Goal: Information Seeking & Learning: Find specific fact

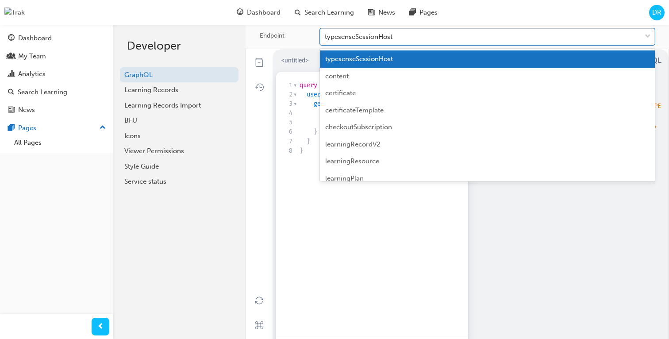
click at [394, 39] on div "typesenseSessionHost" at bounding box center [480, 36] width 321 height 15
click at [325, 39] on input "Endpoint option typesenseSessionHost focused, 1 of 21. 21 results available. Us…" at bounding box center [325, 37] width 1 height 8
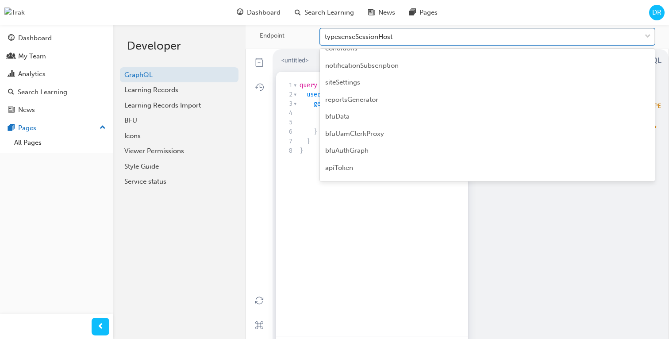
scroll to position [228, 0]
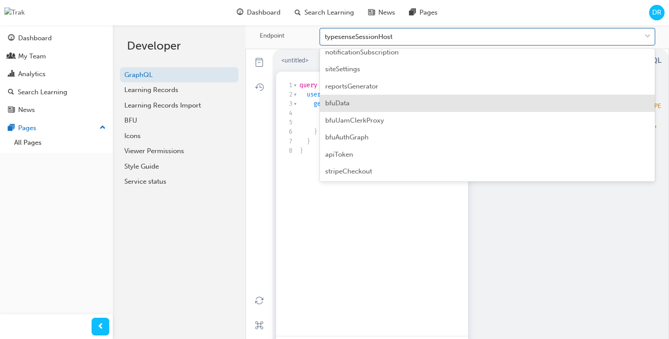
click at [379, 106] on div "bfuData" at bounding box center [487, 103] width 335 height 17
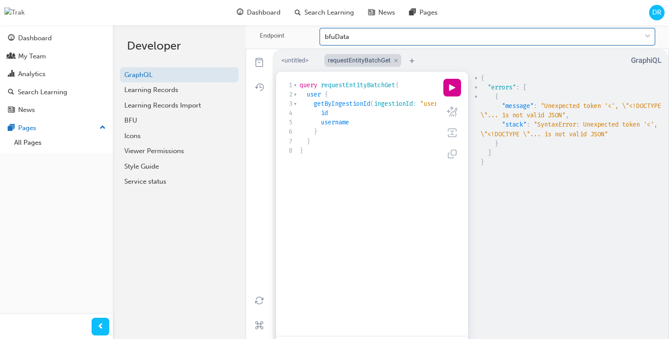
scroll to position [3, 0]
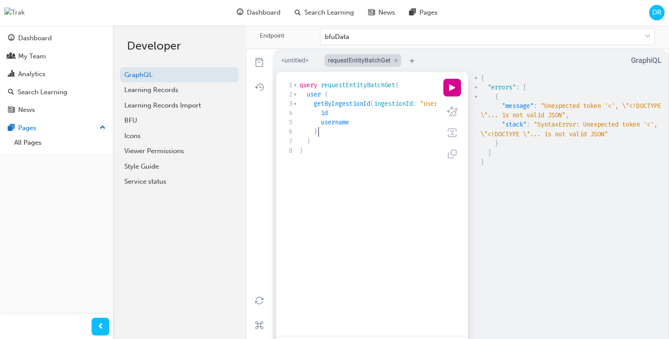
type textarea "query requestEntityBatchGet{ user { getByIngestionId(ingestionId: "user_31S175e…"
click at [453, 95] on button "play icon" at bounding box center [452, 88] width 18 height 18
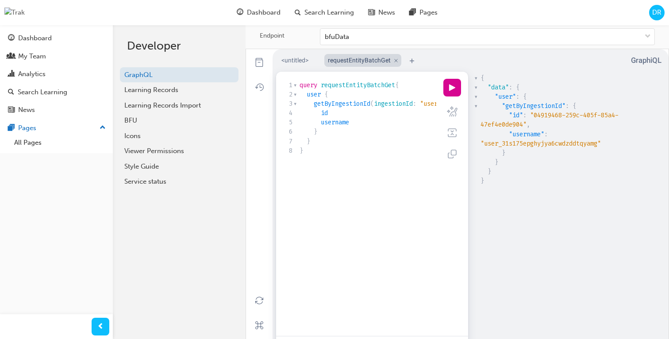
click at [534, 148] on span ""user_31s175epghyjya6cwdzddtqyamg"" at bounding box center [540, 143] width 120 height 8
type textarea "user_31s175epghyjya6cwdzddtqyamg"
click at [534, 148] on span ""user_31s175epghyjya6cwdzddtqyamg"" at bounding box center [540, 143] width 120 height 8
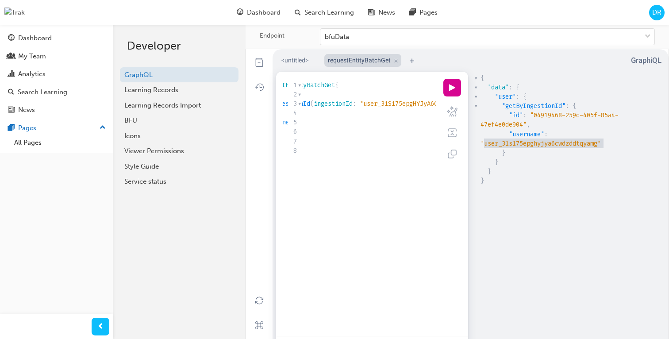
scroll to position [0, 0]
click at [402, 108] on span ""user_31S175epgHYJyA6CWdZDDTqyamG"" at bounding box center [399, 103] width 120 height 8
type textarea "user_31S175epgHYJyA6CWdZDDTqyamG"
click at [402, 108] on span ""user_31S175epgHYJyA6CWdZDDTqyamG"" at bounding box center [358, 103] width 120 height 8
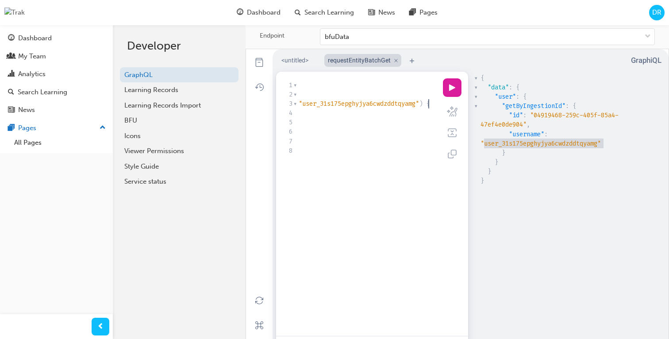
click at [456, 92] on button "play icon" at bounding box center [452, 88] width 18 height 18
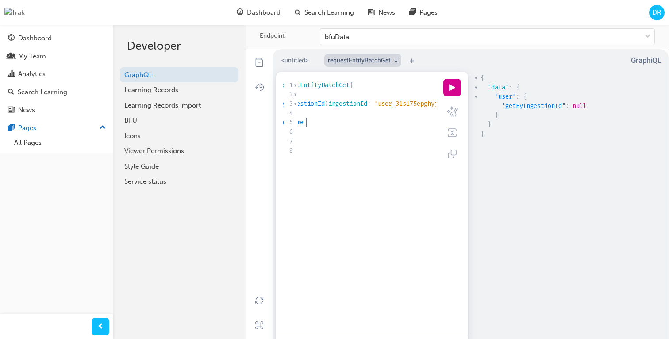
scroll to position [0, 46]
click at [380, 127] on pre "username" at bounding box center [386, 122] width 268 height 9
type textarea "user_31S175epgHYJyA6CWdZDDTqyamG"
click at [381, 127] on pre "username" at bounding box center [432, 122] width 268 height 9
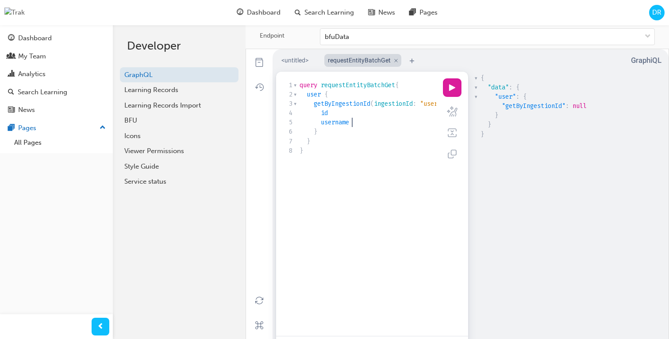
click at [452, 91] on button "play icon" at bounding box center [452, 88] width 18 height 18
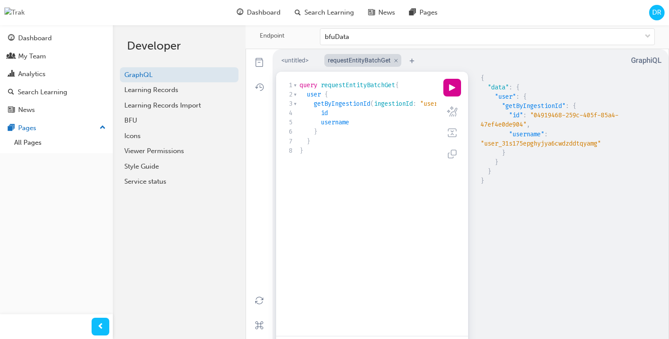
click at [356, 108] on span "getByIngestionId" at bounding box center [342, 103] width 57 height 8
type textarea "getByIngestionId"
click at [356, 108] on span "getByIngestionId" at bounding box center [342, 103] width 57 height 8
click at [363, 108] on span "getByIngestionId" at bounding box center [342, 103] width 57 height 8
type textarea "getByIngestionId"
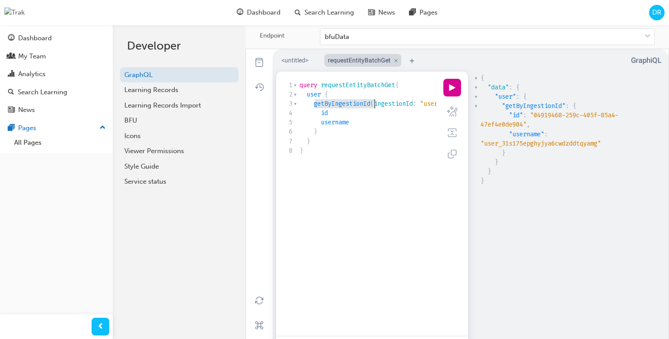
click at [363, 108] on span "getByIngestionId" at bounding box center [342, 103] width 57 height 8
click at [371, 89] on span "requestEntityBatchGet" at bounding box center [358, 85] width 74 height 8
type textarea "requestEntityBatchGet"
click at [371, 89] on span "requestEntityBatchGet" at bounding box center [358, 85] width 74 height 8
click at [384, 118] on pre "id" at bounding box center [432, 112] width 268 height 9
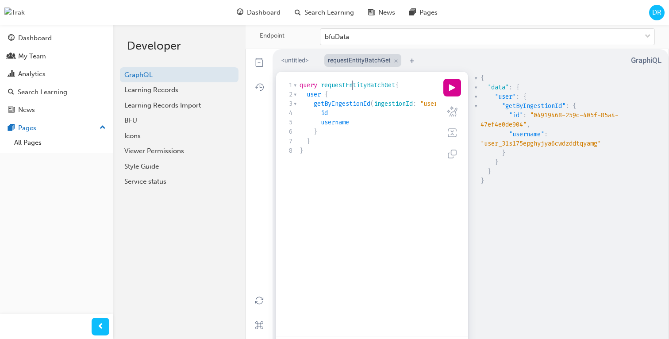
click at [351, 89] on span "requestEntityBatchGet" at bounding box center [358, 85] width 74 height 8
type textarea "requestEntityBatchGet"
click at [351, 89] on span "requestEntityBatchGet" at bounding box center [358, 85] width 74 height 8
click at [261, 65] on button "docs icon" at bounding box center [258, 62] width 19 height 19
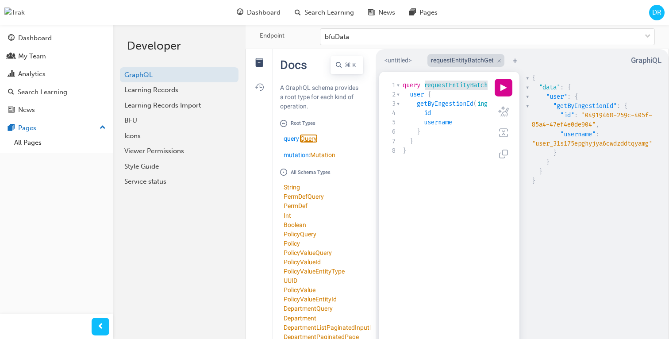
click at [307, 137] on link "Query" at bounding box center [308, 138] width 16 height 7
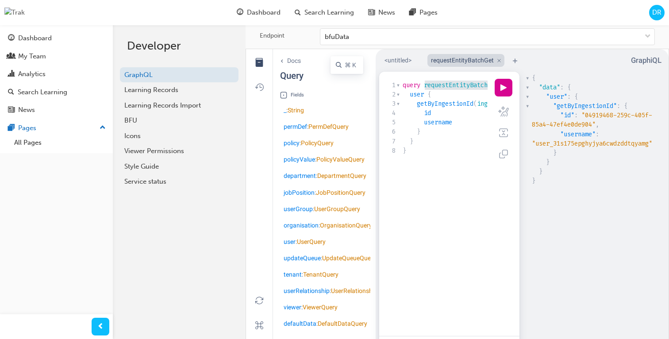
scroll to position [62, 0]
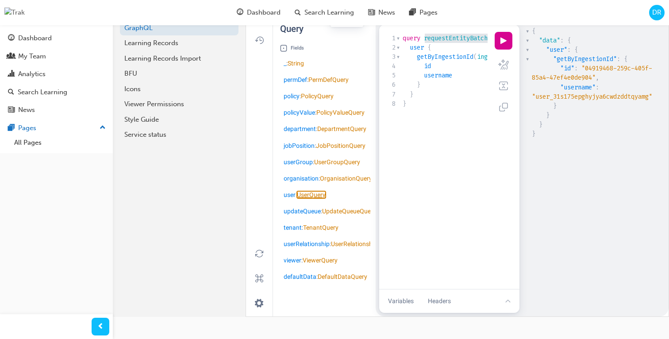
click at [314, 198] on link "UserQuery" at bounding box center [311, 194] width 29 height 7
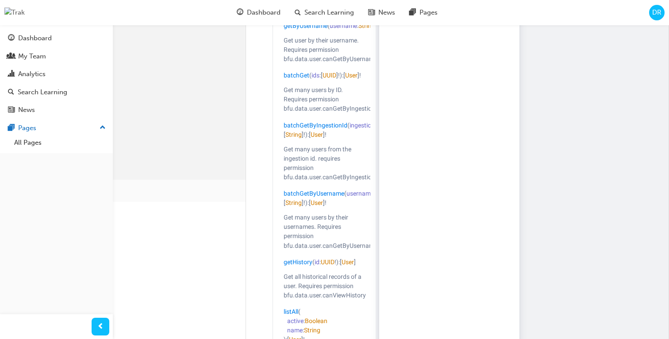
scroll to position [185, 0]
click at [342, 128] on link "batchGetByIngestionId" at bounding box center [315, 124] width 64 height 7
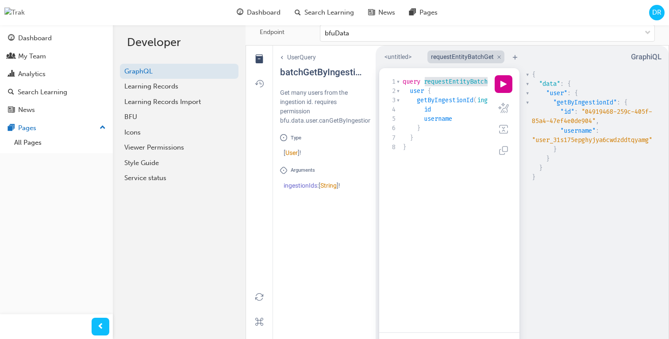
scroll to position [0, 0]
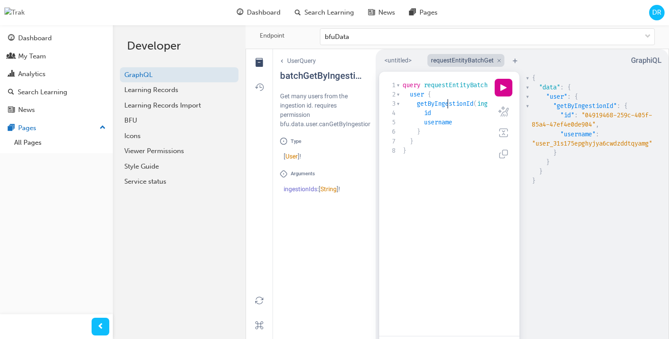
click at [444, 108] on span "getByIngestionId" at bounding box center [445, 103] width 57 height 8
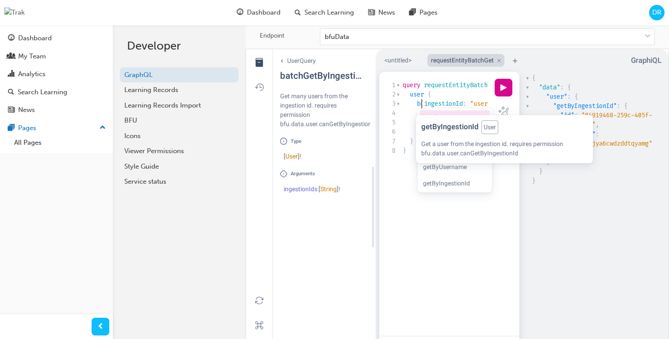
scroll to position [3, 6]
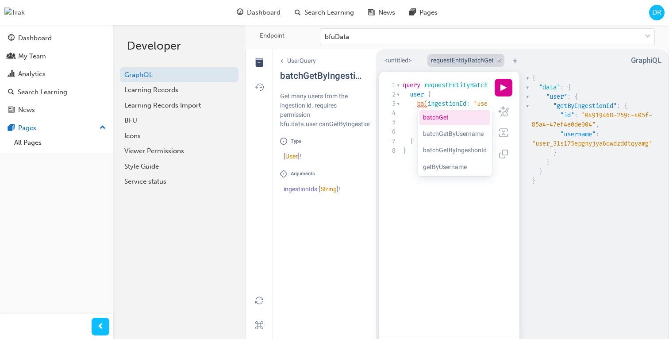
type textarea "ba"
click at [452, 157] on li "batchGetByIngestionId" at bounding box center [454, 150] width 71 height 15
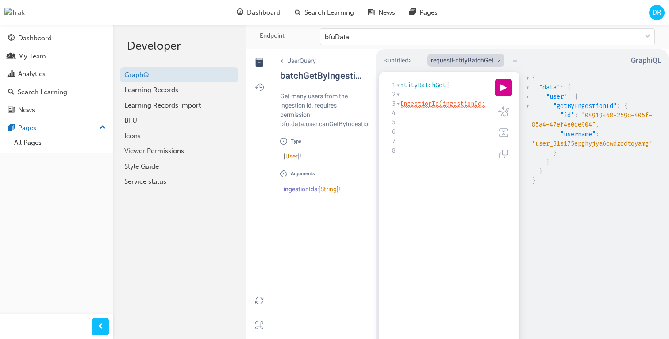
scroll to position [0, 65]
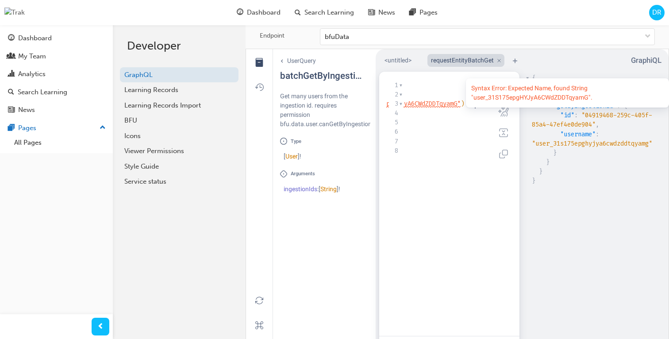
type textarea "]"
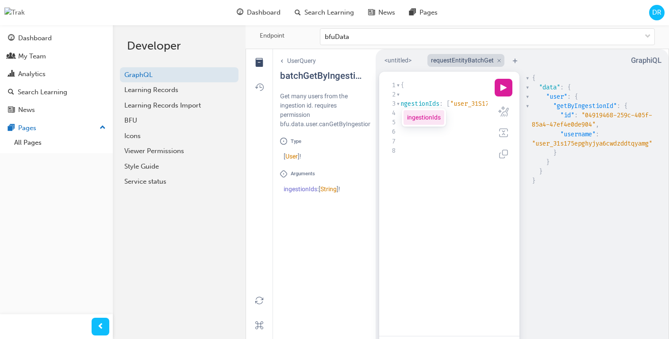
type textarea "s"
click at [502, 93] on button "play icon" at bounding box center [503, 88] width 18 height 18
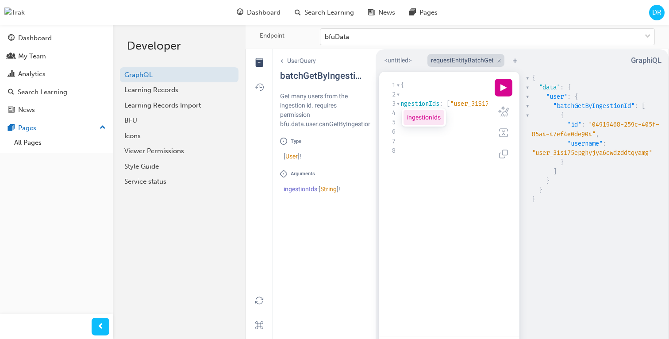
click at [581, 167] on pre "}" at bounding box center [597, 161] width 135 height 9
click at [602, 204] on pre "}" at bounding box center [597, 199] width 135 height 9
click at [582, 148] on span ""username"" at bounding box center [584, 143] width 35 height 8
click at [582, 167] on pre "}" at bounding box center [597, 161] width 135 height 9
type textarea "{ "data": { "user": { "batchGetByIngestionId": [ { "id": "04919468-259c-405f-85…"
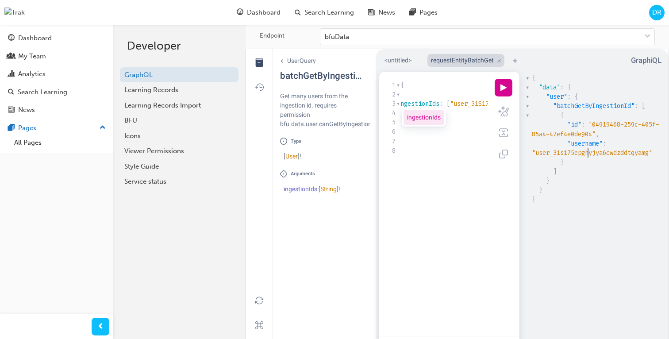
click at [582, 157] on span ""user_31s175epghyjya6cwdzddtqyamg"" at bounding box center [592, 153] width 120 height 8
